Goal: Task Accomplishment & Management: Use online tool/utility

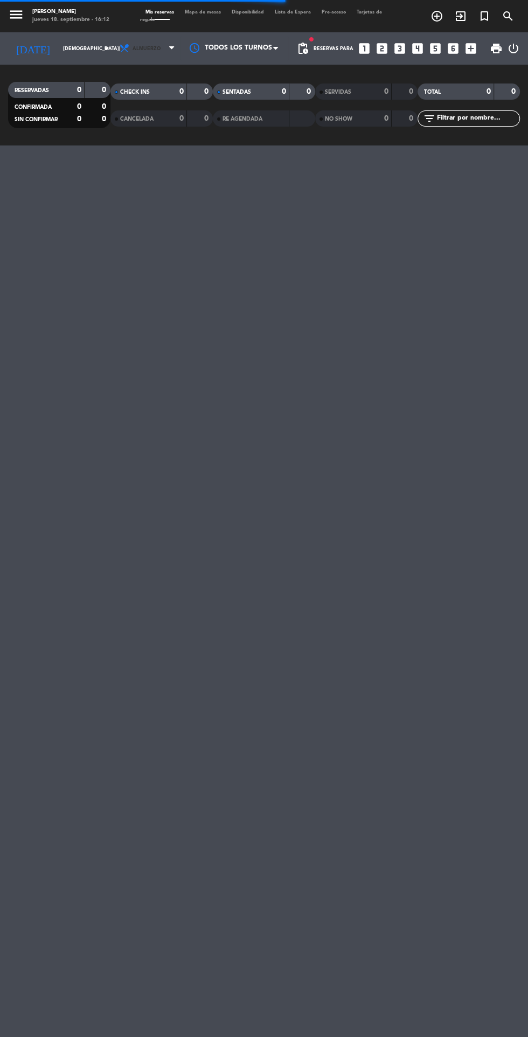
click at [138, 48] on span "Almuerzo" at bounding box center [147, 49] width 28 height 6
click at [107, 124] on div "menu [PERSON_NAME] 18. septiembre - 16:12 Mis reservas Mapa de mesas Disponibil…" at bounding box center [264, 72] width 528 height 145
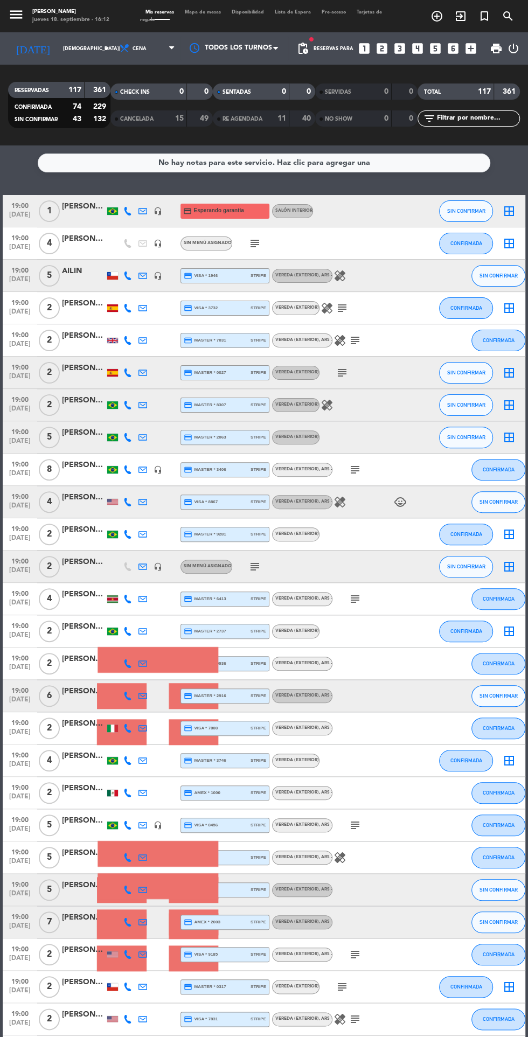
click at [299, 43] on span "pending_actions" at bounding box center [302, 48] width 13 height 13
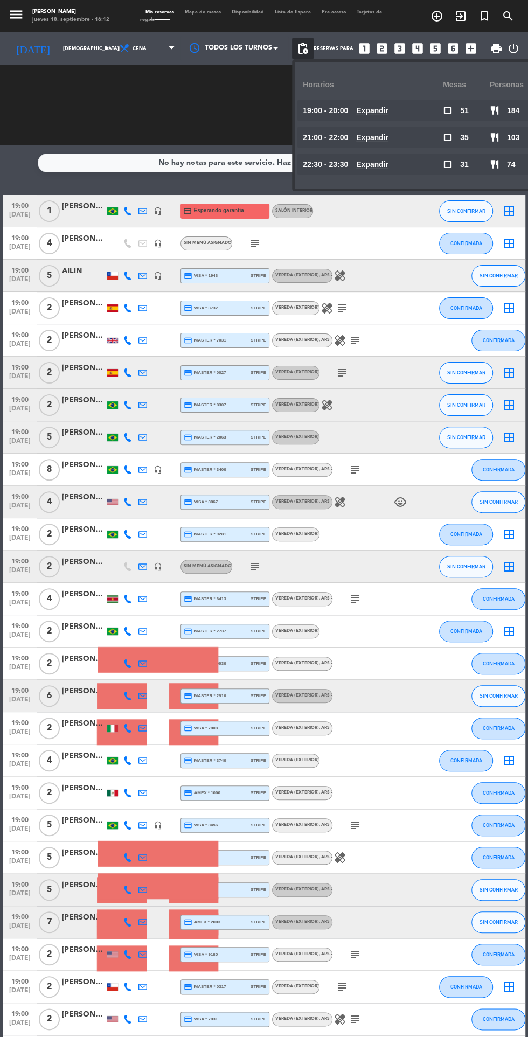
click at [19, 136] on div "RESERVADAS 117 361 CONFIRMADA 74 229 SIN CONFIRMAR 43 132 CHECK INS 0 0 CANCELA…" at bounding box center [264, 105] width 528 height 81
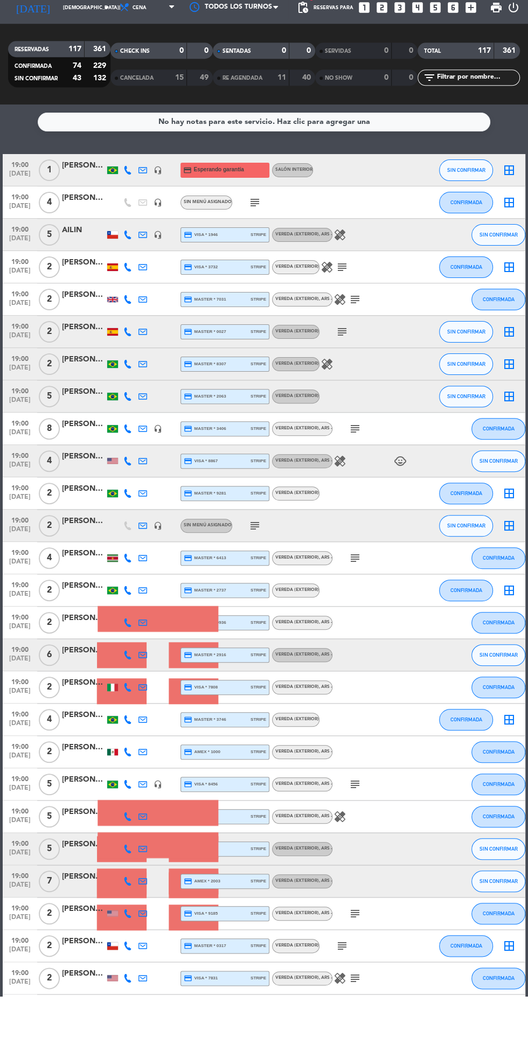
scroll to position [1, 0]
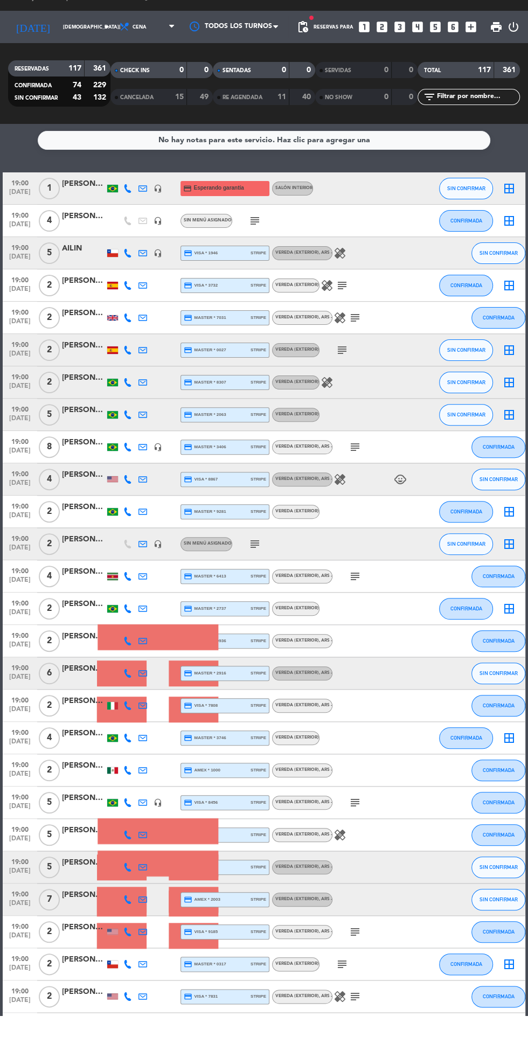
click at [474, 48] on icon "add_box" at bounding box center [471, 48] width 14 height 14
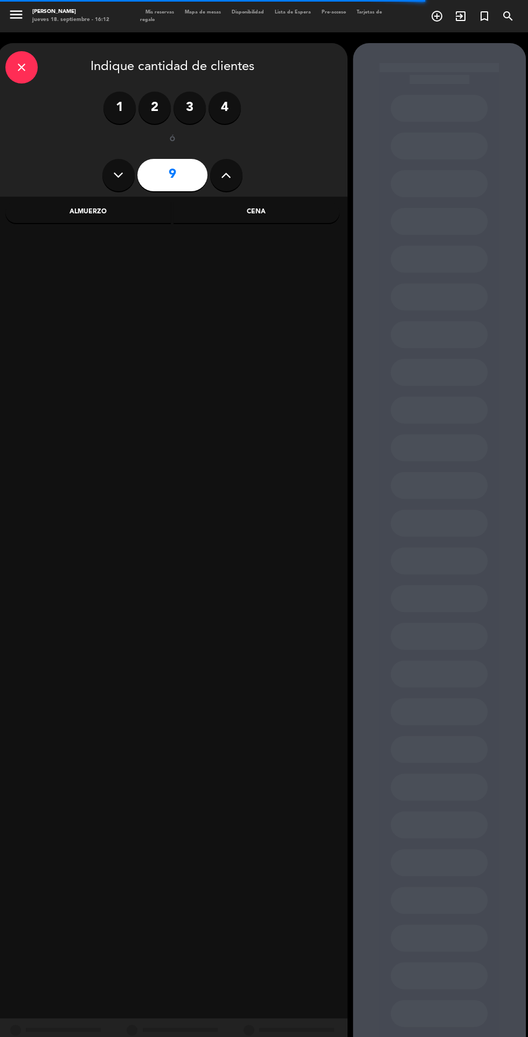
click at [9, 67] on div "close" at bounding box center [21, 67] width 32 height 32
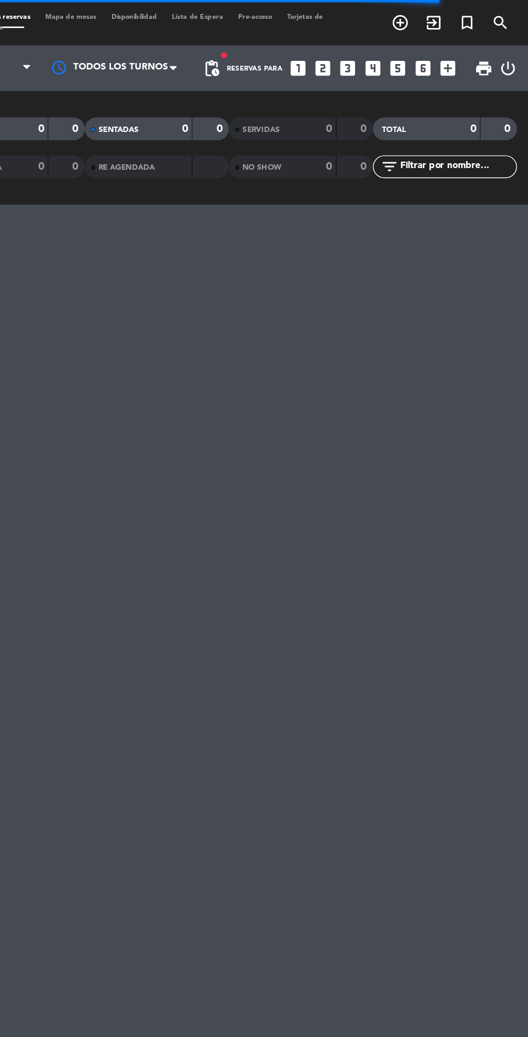
click at [475, 45] on icon "add_box" at bounding box center [471, 48] width 14 height 14
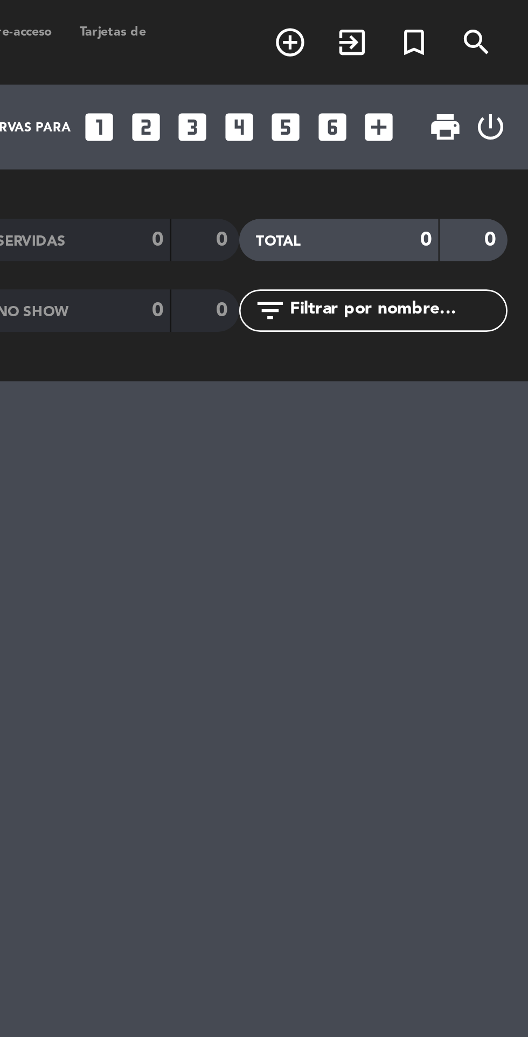
click at [494, 51] on span "print" at bounding box center [496, 48] width 13 height 13
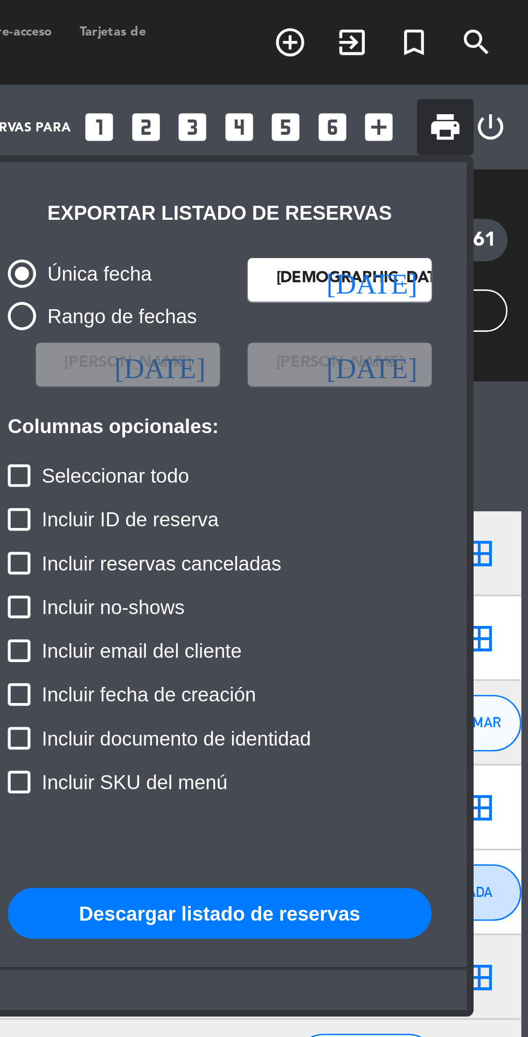
click at [444, 341] on button "Descargar listado de reservas" at bounding box center [410, 348] width 162 height 19
